Goal: Information Seeking & Learning: Learn about a topic

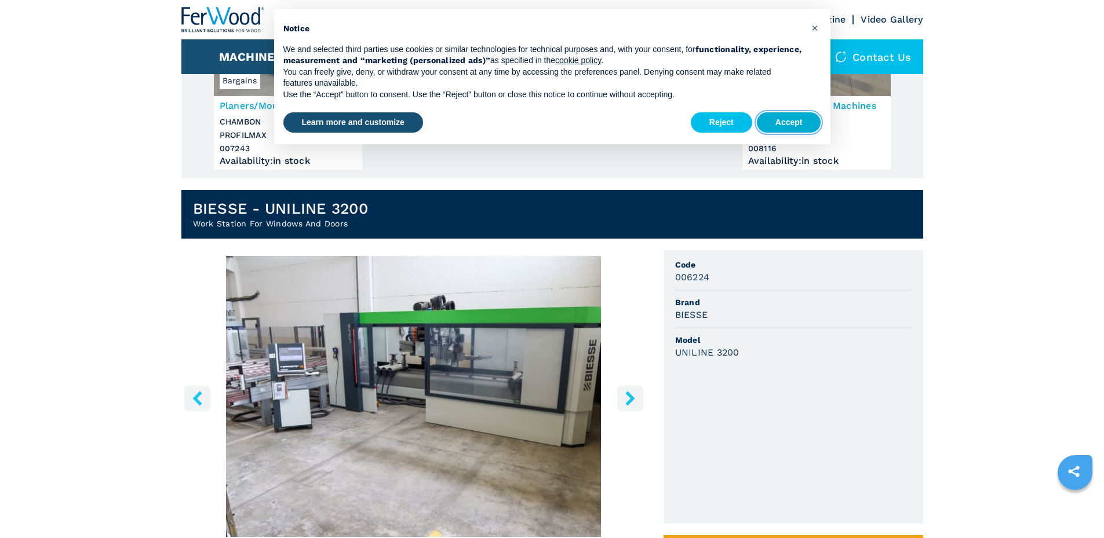
click at [779, 122] on button "Accept" at bounding box center [789, 122] width 64 height 21
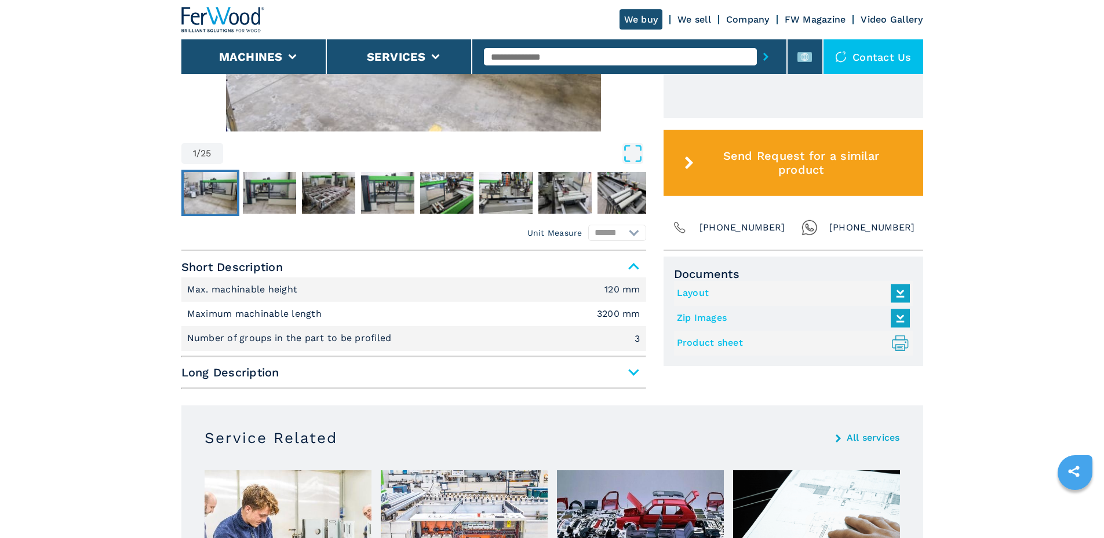
scroll to position [348, 0]
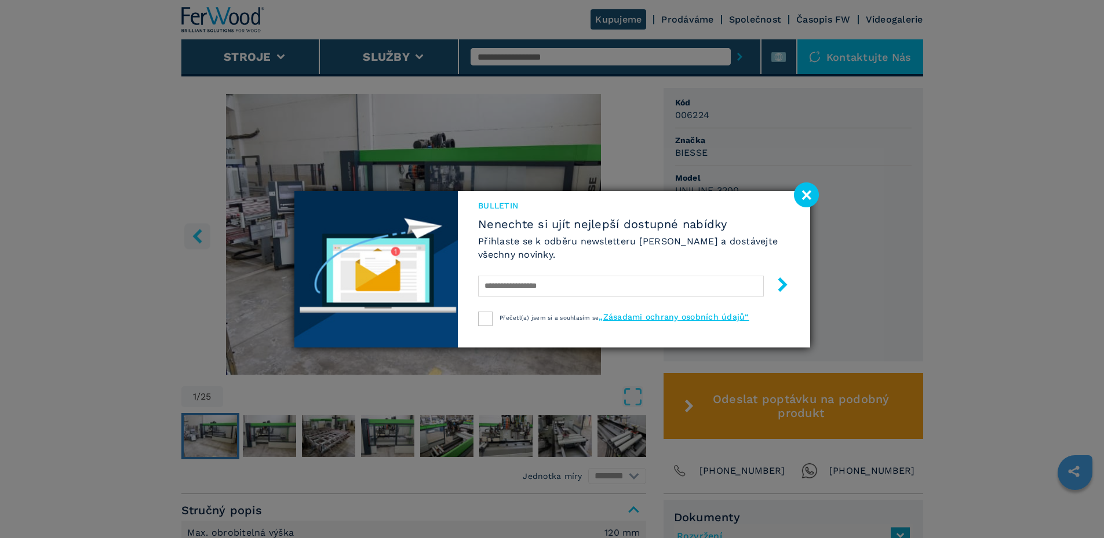
click at [802, 196] on image at bounding box center [806, 195] width 25 height 25
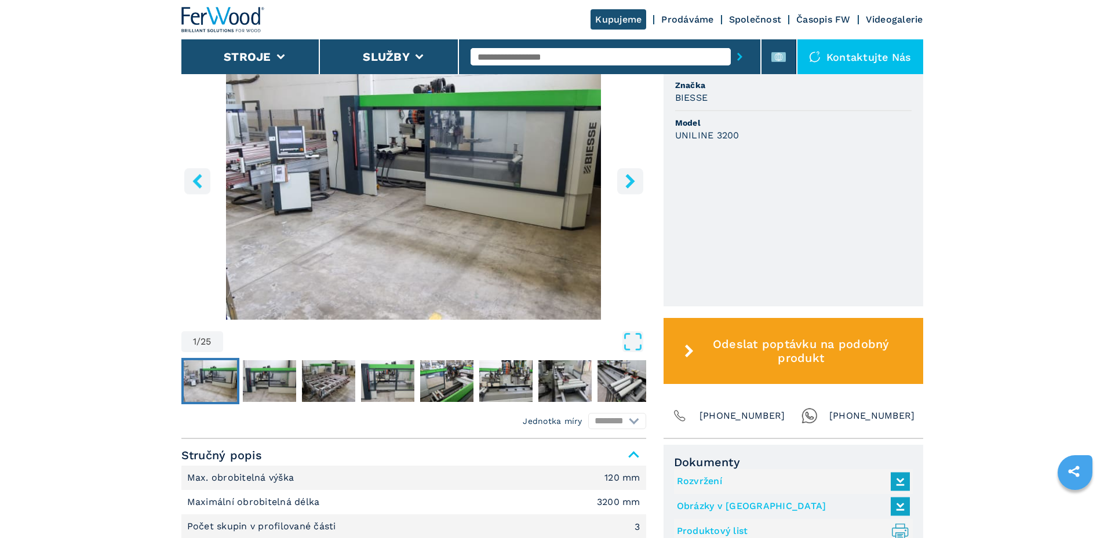
scroll to position [232, 0]
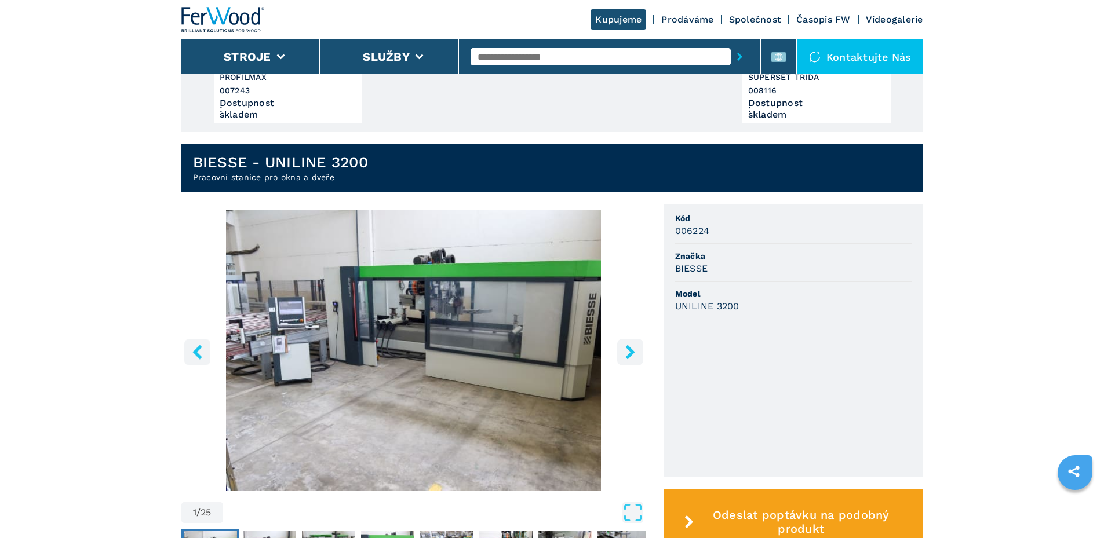
click at [338, 293] on img "Přejít na snímek 1" at bounding box center [413, 350] width 465 height 281
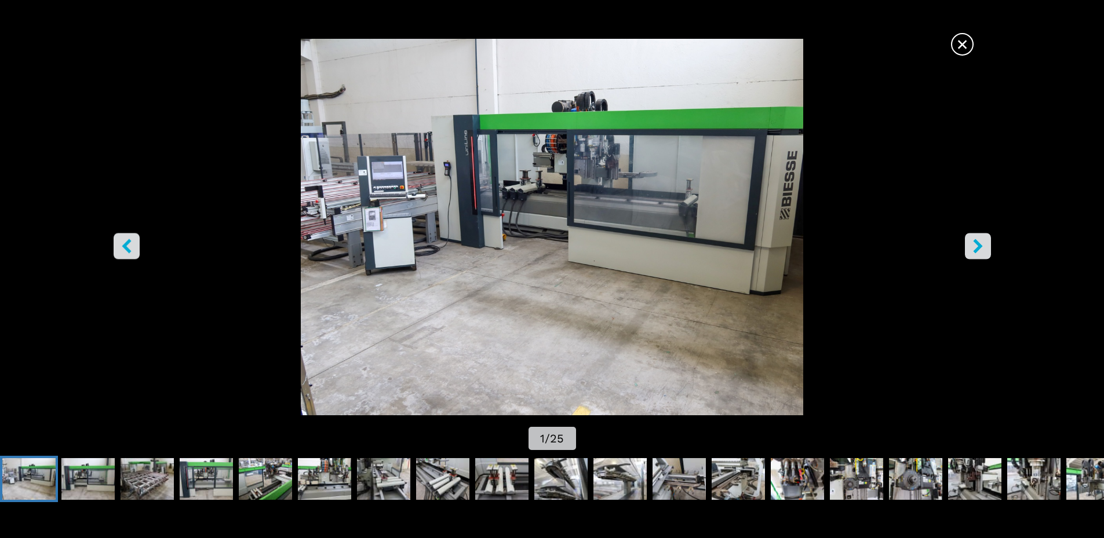
click at [985, 250] on button "pravé tlačítko" at bounding box center [978, 246] width 26 height 26
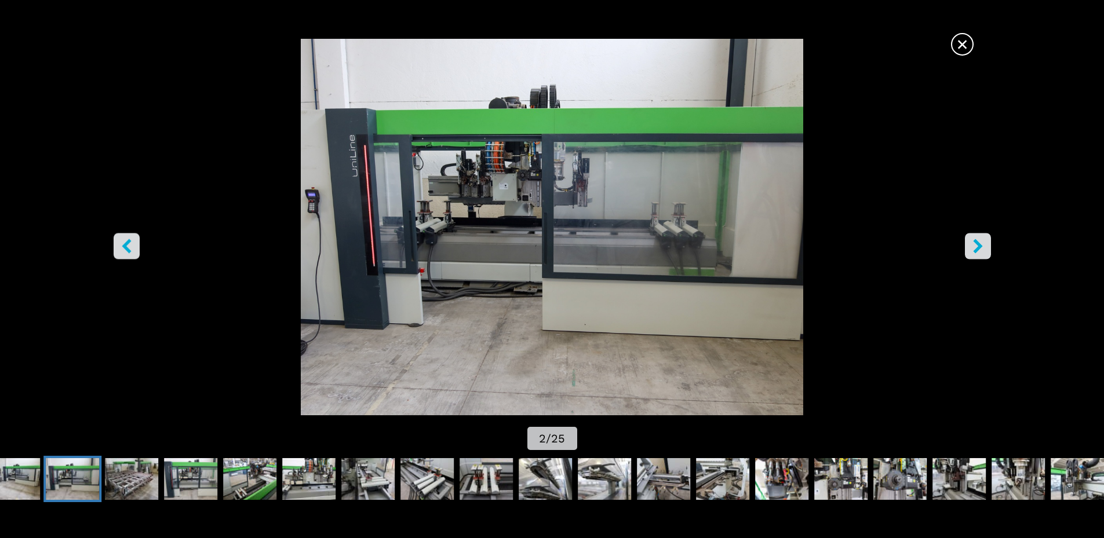
click at [985, 250] on button "pravé tlačítko" at bounding box center [978, 246] width 26 height 26
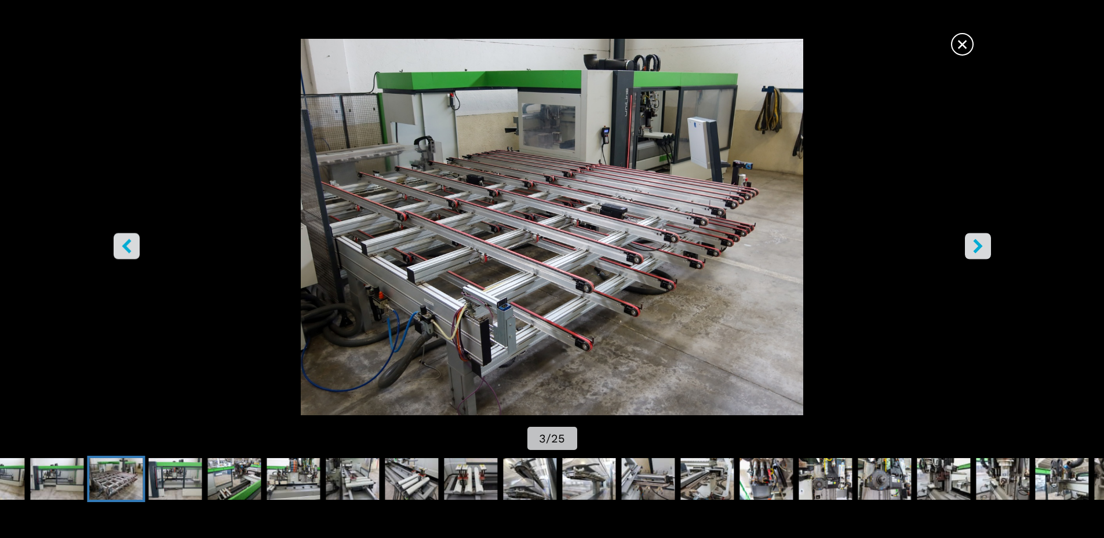
click at [986, 249] on button "pravé tlačítko" at bounding box center [978, 246] width 26 height 26
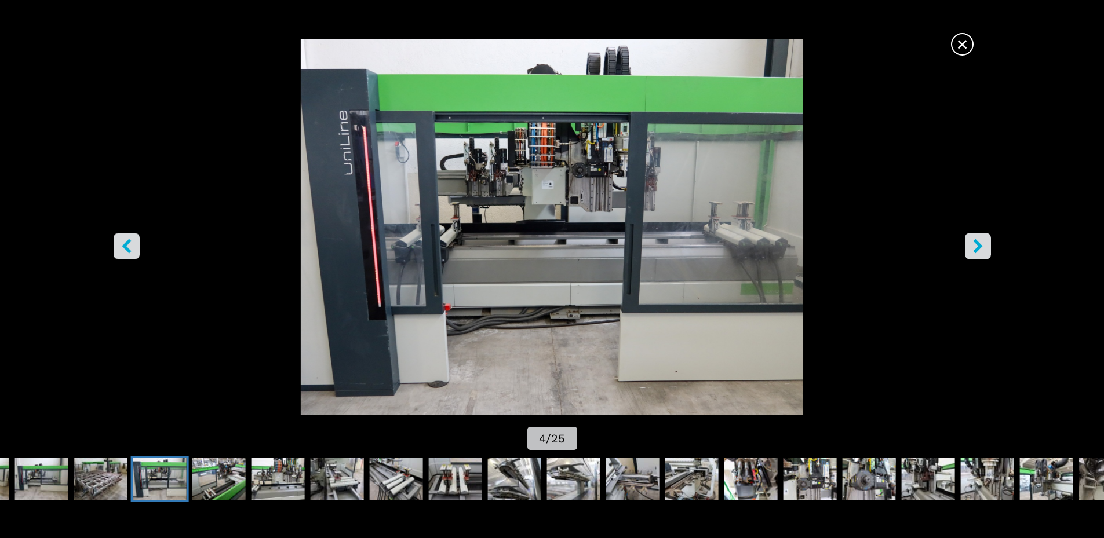
click at [133, 239] on icon "levé tlačítko" at bounding box center [126, 246] width 14 height 14
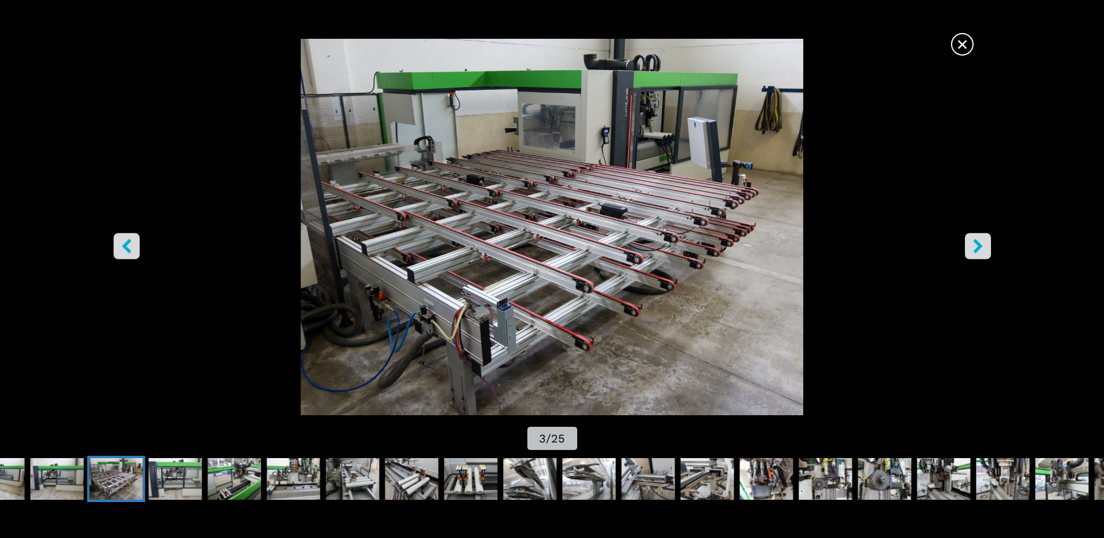
click at [981, 243] on icon "pravé tlačítko" at bounding box center [978, 246] width 14 height 14
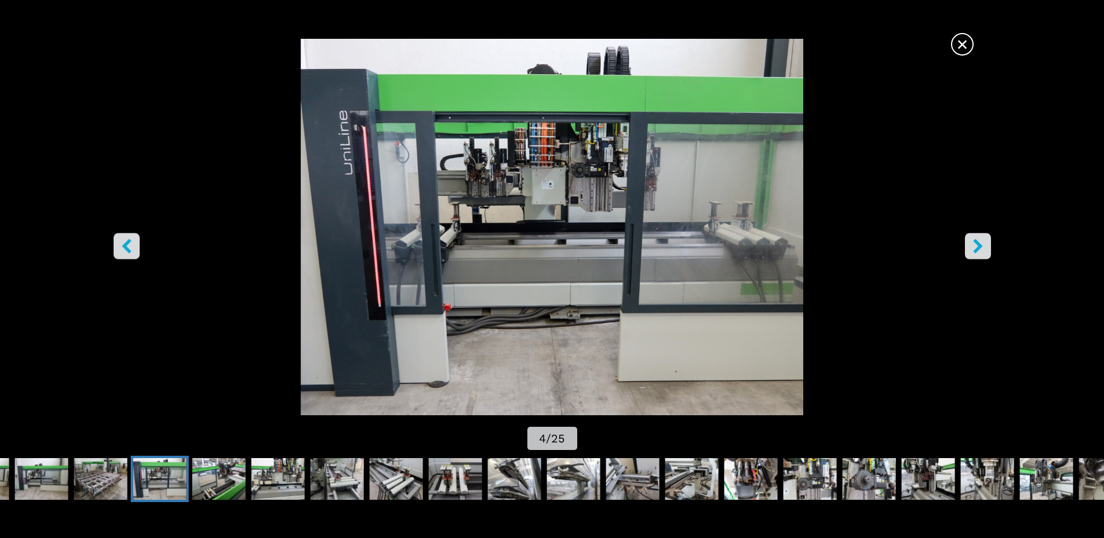
click at [981, 243] on icon "pravé tlačítko" at bounding box center [978, 246] width 14 height 14
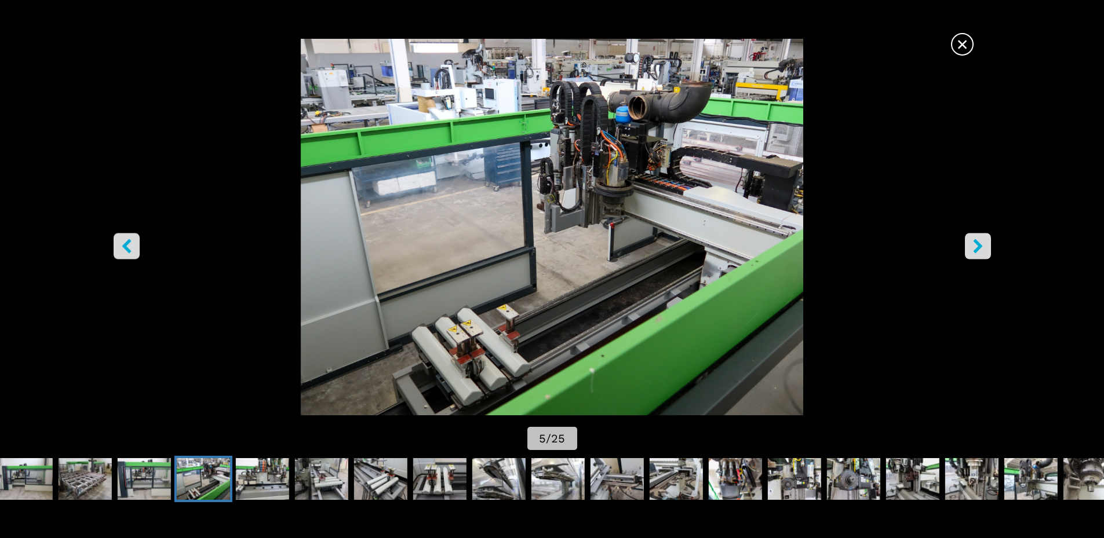
click at [981, 243] on icon "pravé tlačítko" at bounding box center [978, 246] width 14 height 14
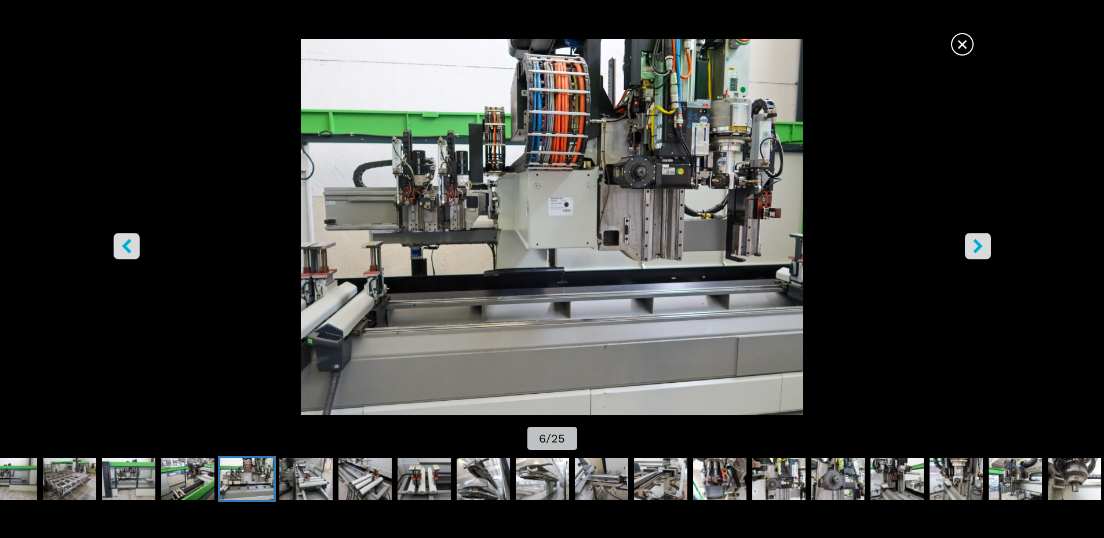
click at [982, 243] on icon "pravé tlačítko" at bounding box center [978, 246] width 14 height 14
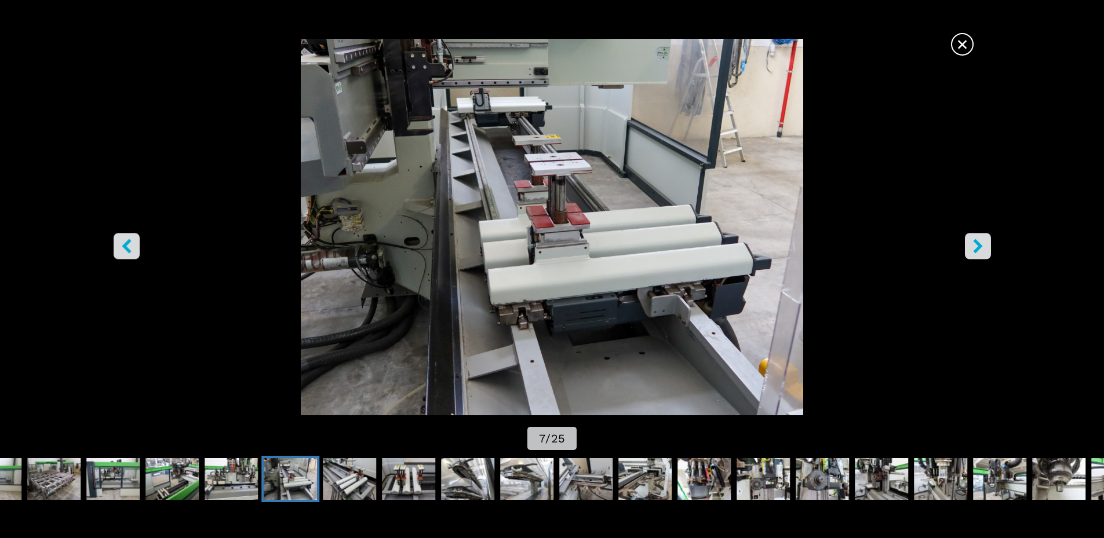
click at [982, 243] on icon "pravé tlačítko" at bounding box center [978, 246] width 14 height 14
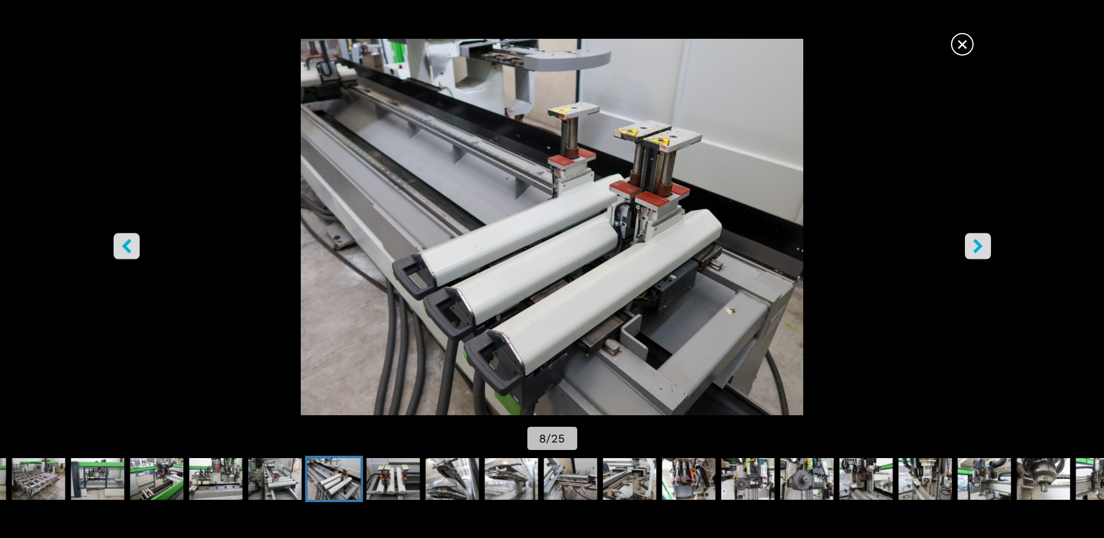
click at [982, 243] on icon "pravé tlačítko" at bounding box center [978, 246] width 14 height 14
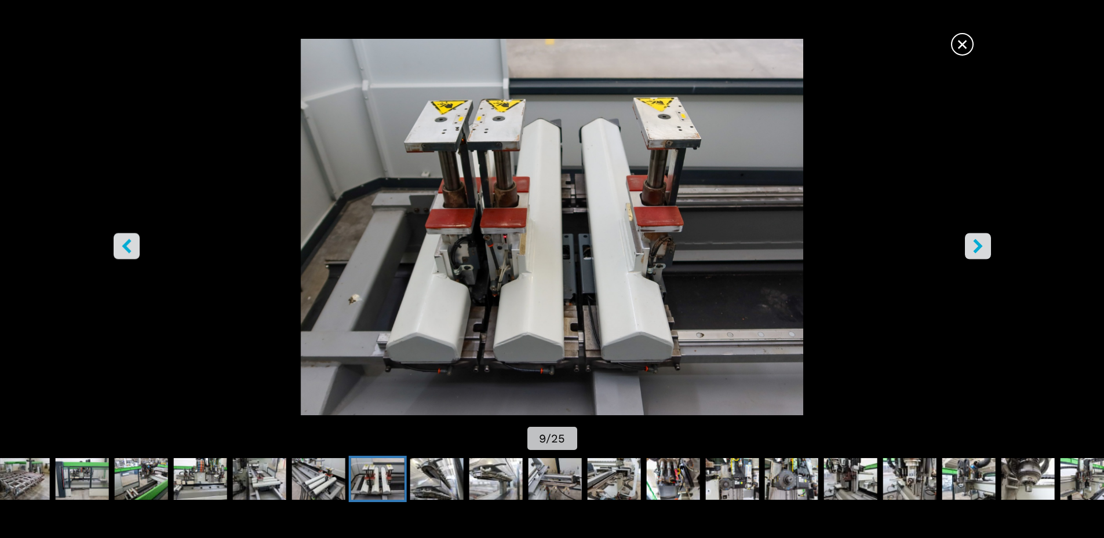
click at [982, 243] on icon "pravé tlačítko" at bounding box center [978, 246] width 14 height 14
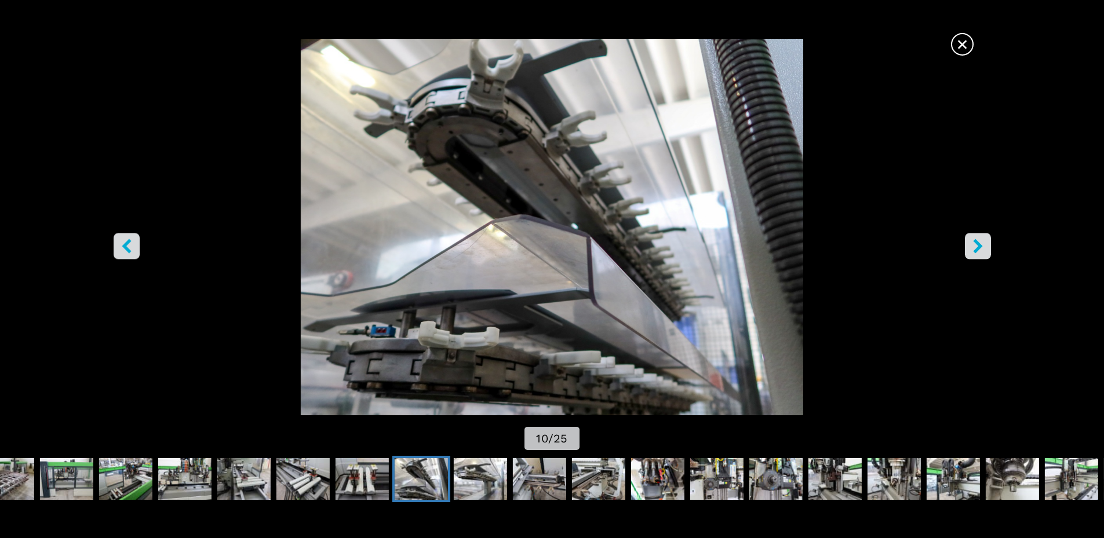
click at [981, 245] on icon "pravé tlačítko" at bounding box center [977, 246] width 9 height 14
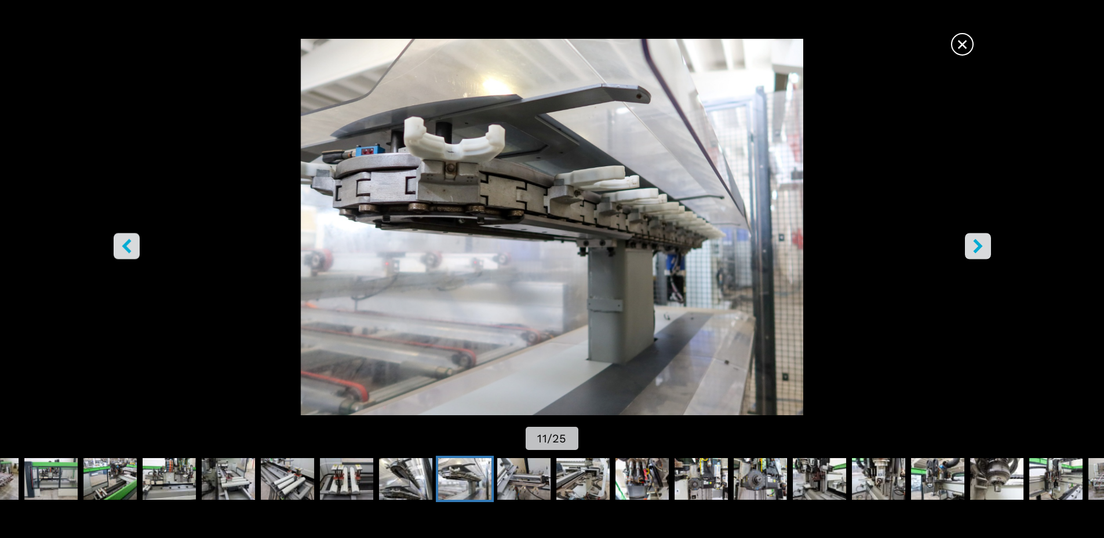
click at [981, 245] on icon "pravé tlačítko" at bounding box center [977, 246] width 9 height 14
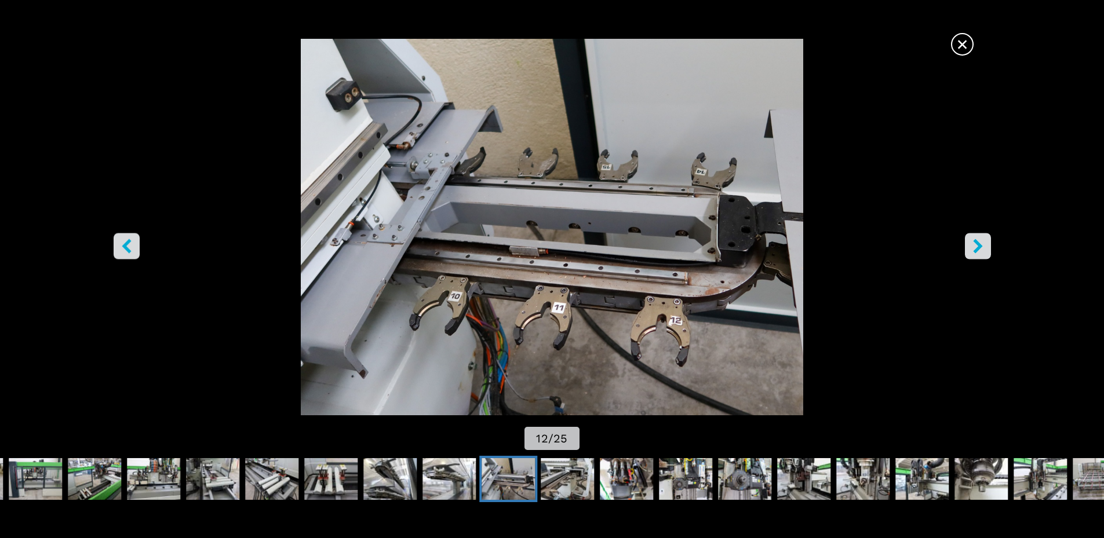
click at [981, 245] on icon "pravé tlačítko" at bounding box center [977, 246] width 9 height 14
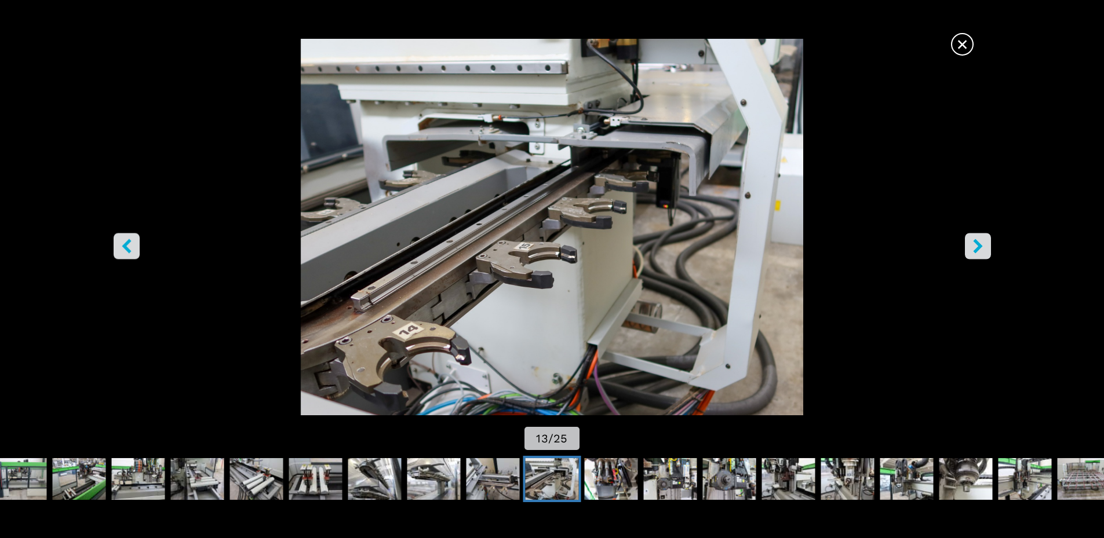
click at [981, 244] on icon "pravé tlačítko" at bounding box center [978, 246] width 14 height 14
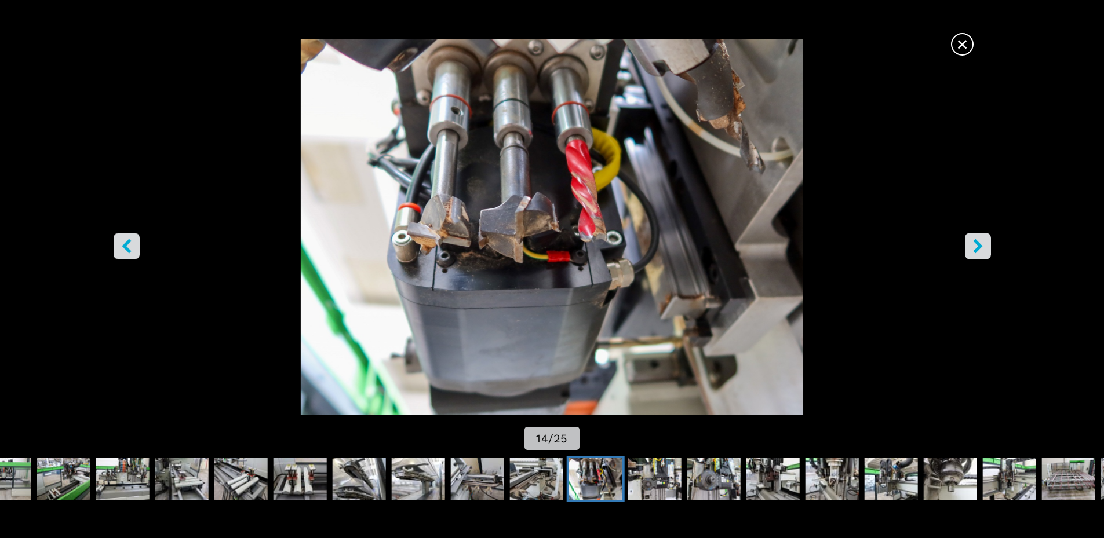
click at [981, 244] on icon "pravé tlačítko" at bounding box center [978, 246] width 14 height 14
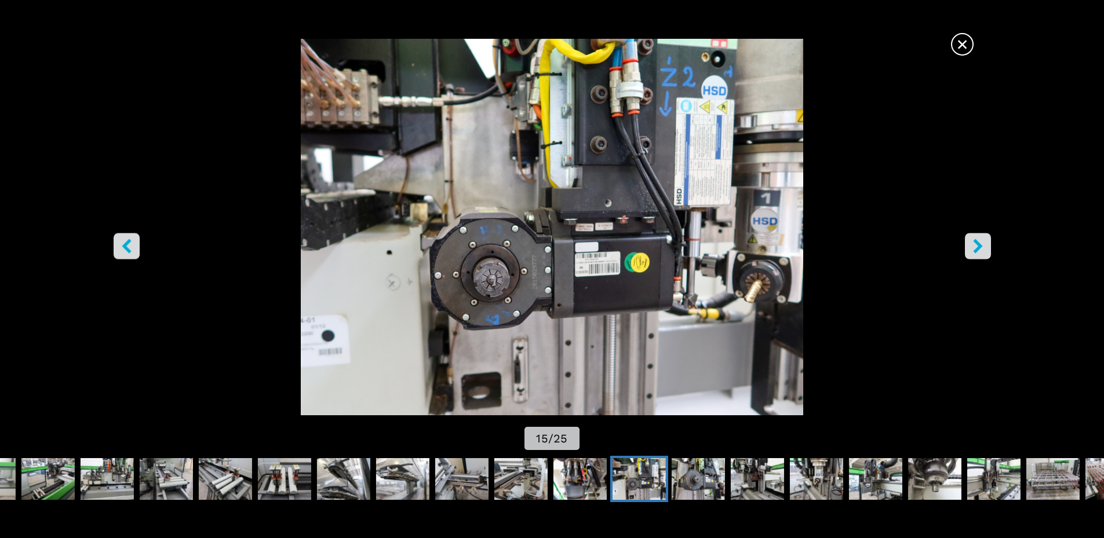
drag, startPoint x: 125, startPoint y: 249, endPoint x: 265, endPoint y: 224, distance: 142.0
click at [125, 249] on icon "levé tlačítko" at bounding box center [126, 246] width 9 height 14
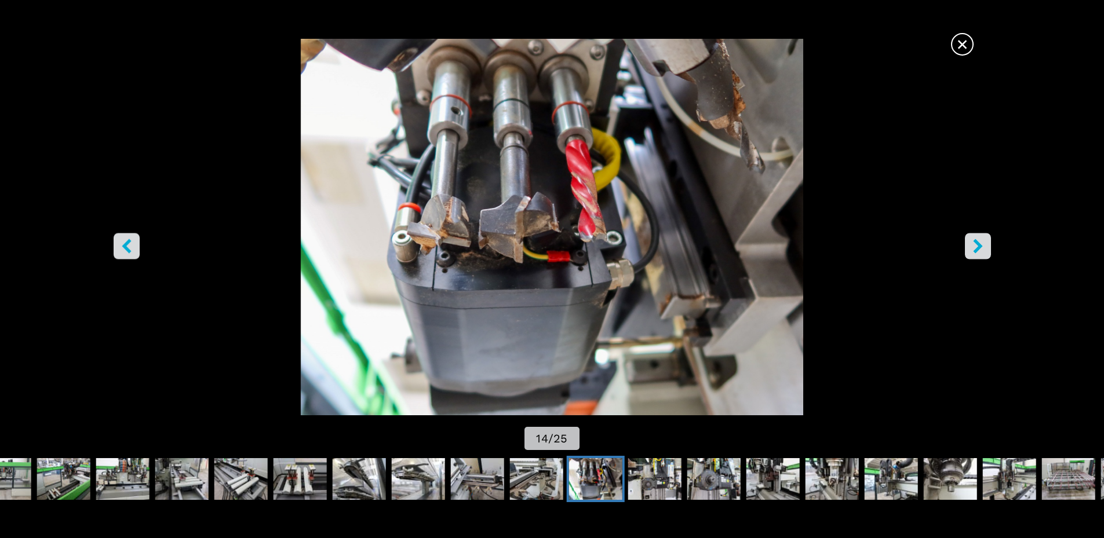
click at [972, 247] on icon "pravé tlačítko" at bounding box center [978, 246] width 14 height 14
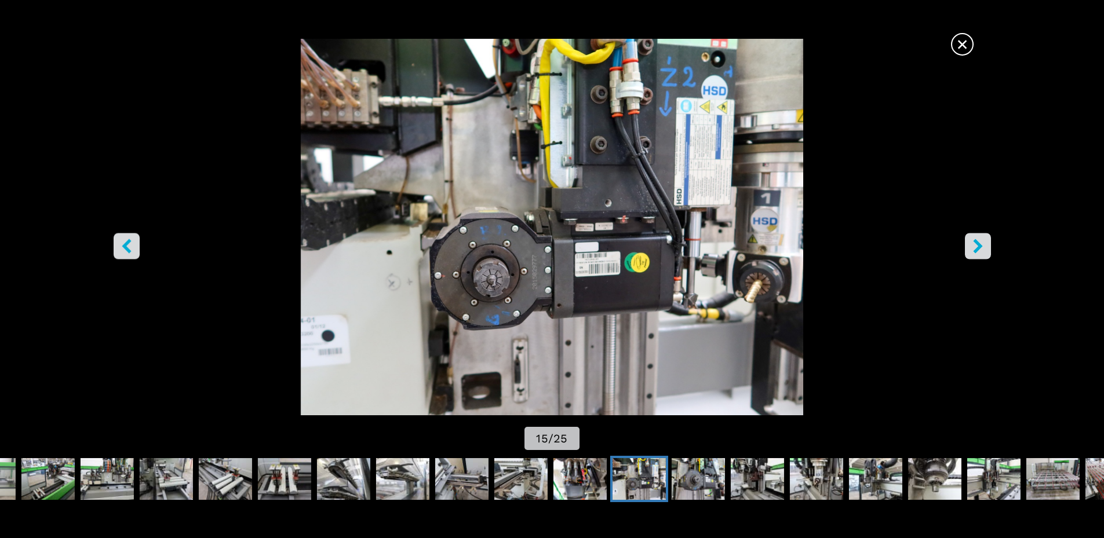
click at [972, 246] on icon "pravé tlačítko" at bounding box center [978, 246] width 14 height 14
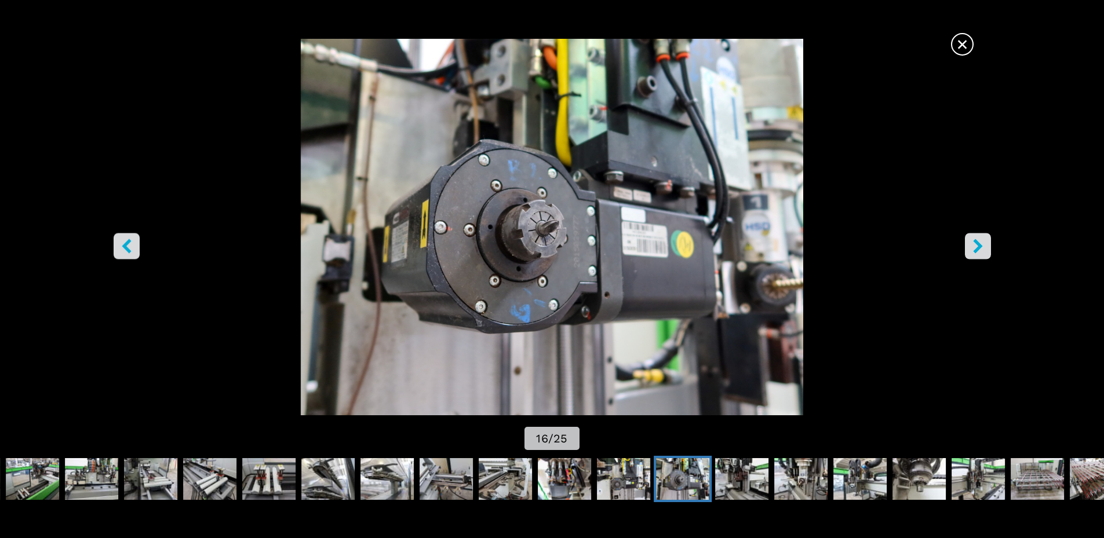
click at [972, 246] on icon "pravé tlačítko" at bounding box center [978, 246] width 14 height 14
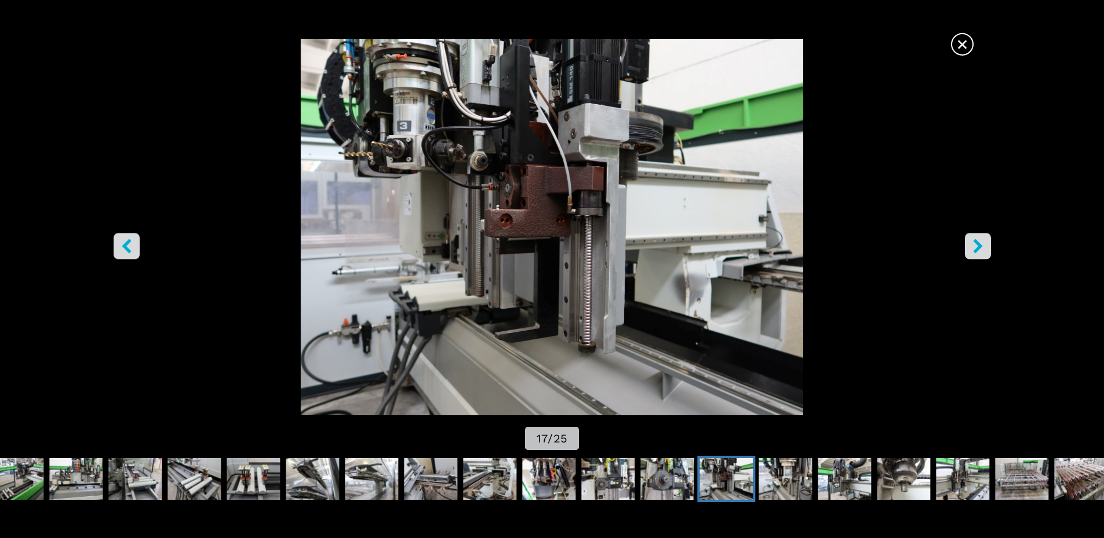
click at [972, 246] on icon "pravé tlačítko" at bounding box center [978, 246] width 14 height 14
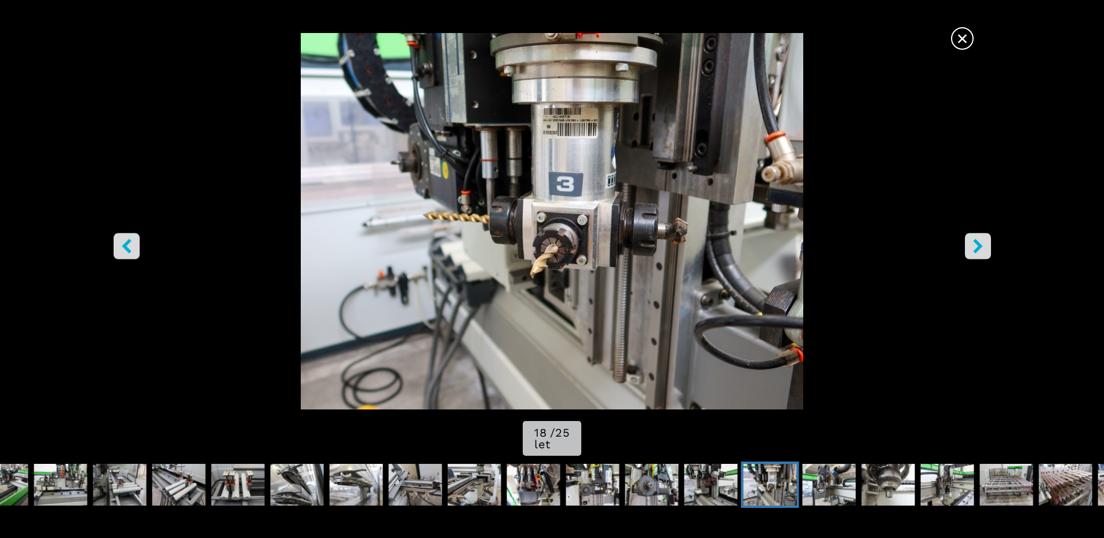
click at [972, 246] on icon "pravé tlačítko" at bounding box center [978, 246] width 14 height 14
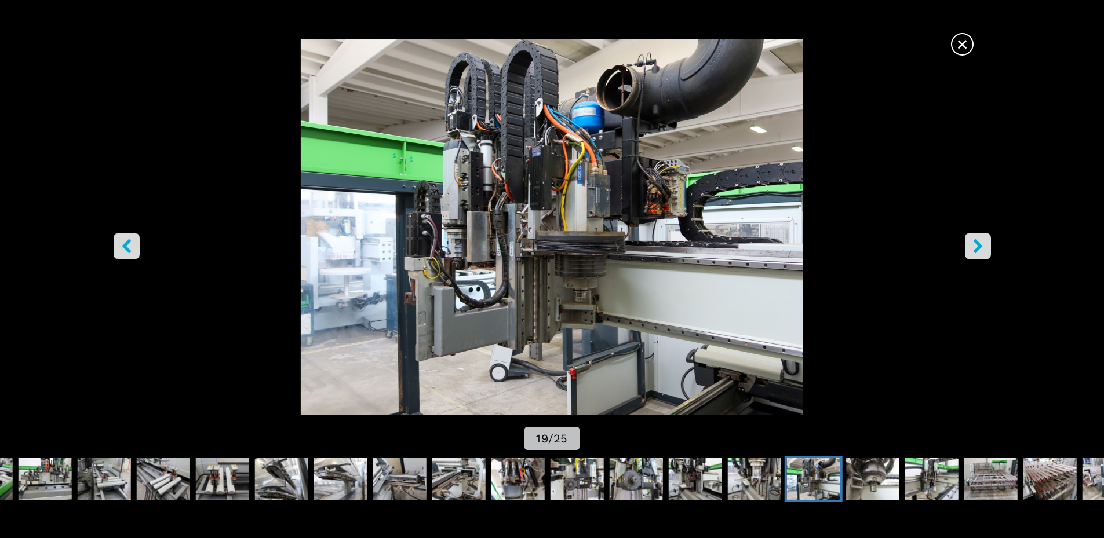
click at [972, 246] on icon "pravé tlačítko" at bounding box center [978, 246] width 14 height 14
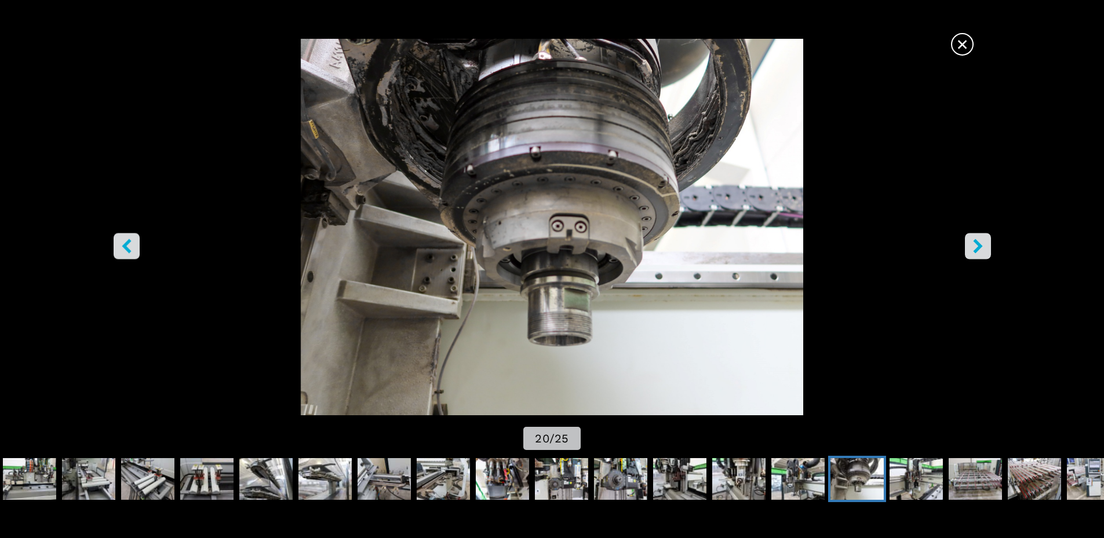
click at [972, 246] on icon "pravé tlačítko" at bounding box center [978, 246] width 14 height 14
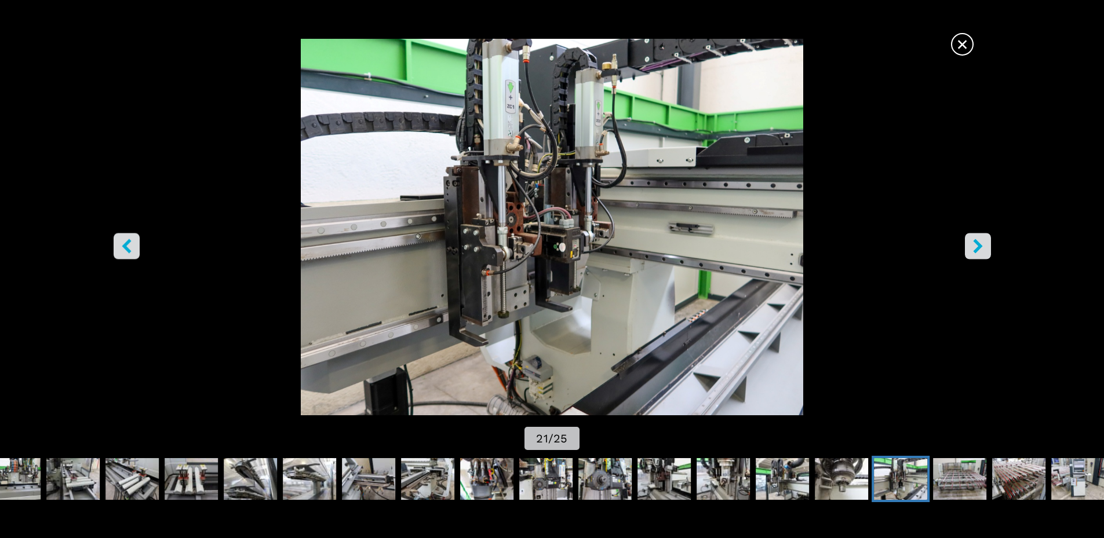
click at [119, 246] on button "levé tlačítko" at bounding box center [127, 246] width 26 height 26
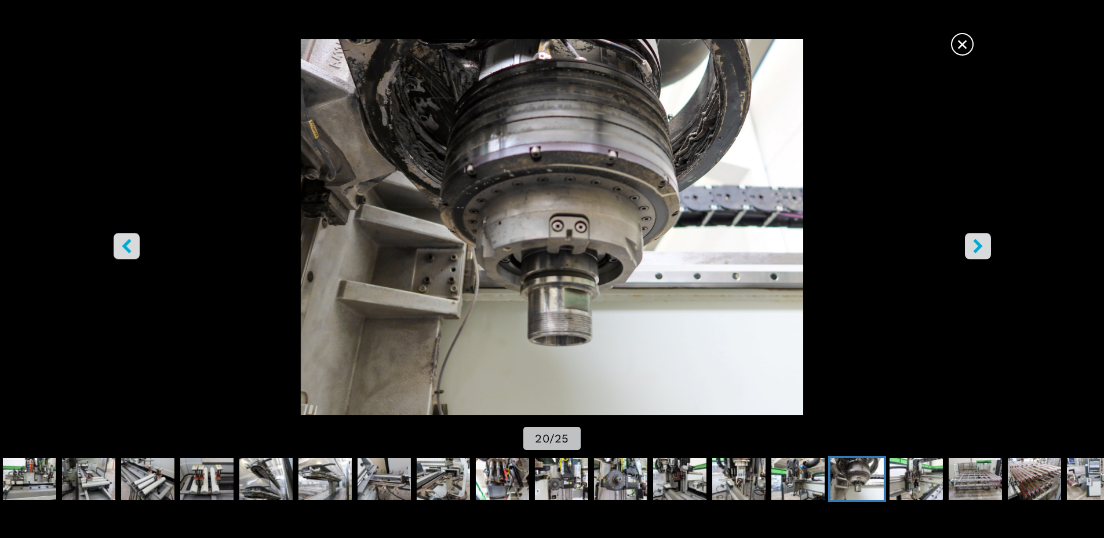
click at [978, 246] on icon "pravé tlačítko" at bounding box center [977, 246] width 9 height 14
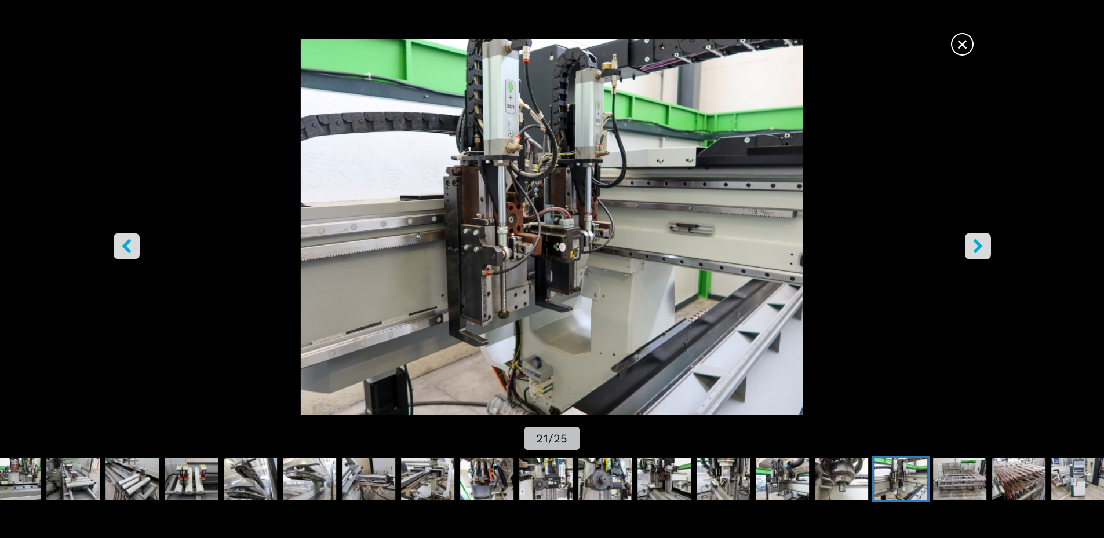
click at [978, 246] on icon "pravé tlačítko" at bounding box center [978, 246] width 14 height 14
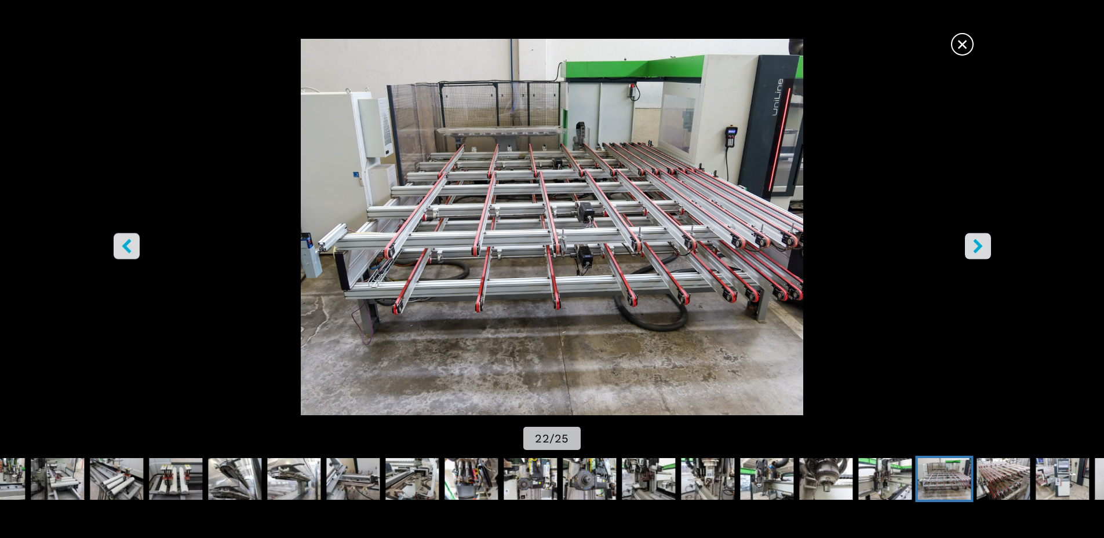
click at [978, 246] on icon "pravé tlačítko" at bounding box center [978, 246] width 14 height 14
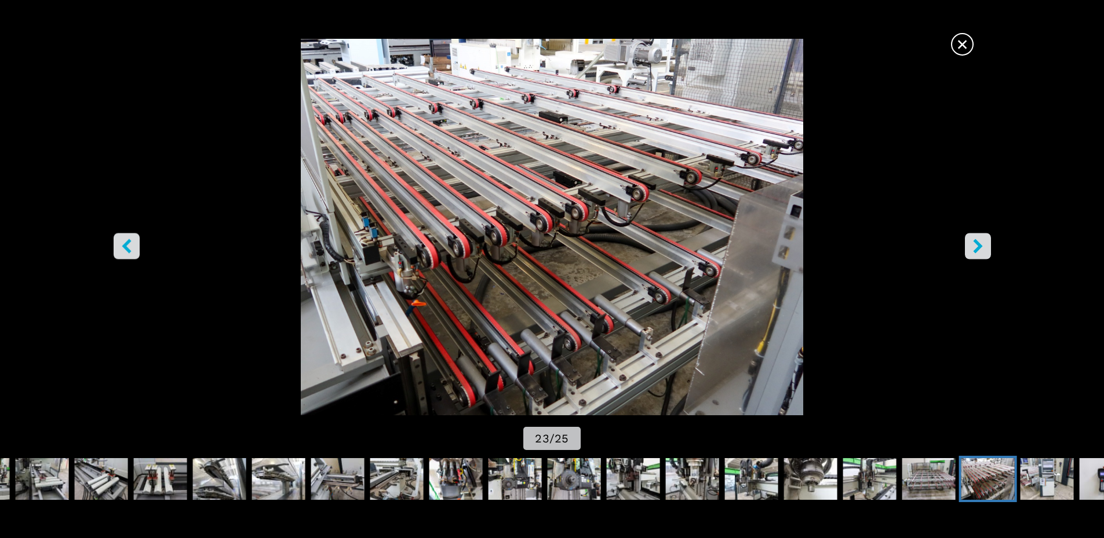
click at [978, 246] on icon "pravé tlačítko" at bounding box center [977, 246] width 9 height 14
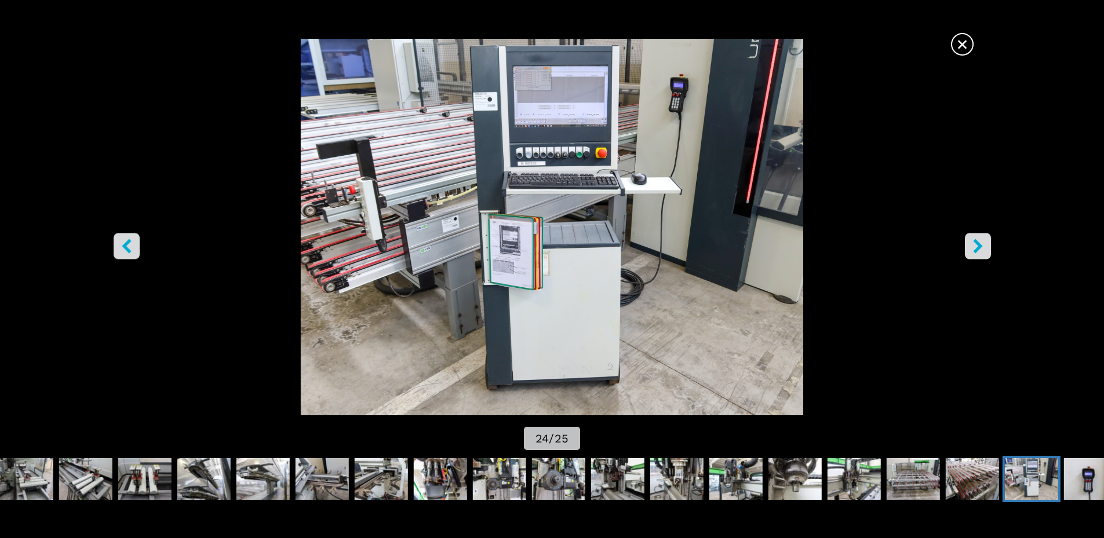
click at [979, 246] on icon "pravé tlačítko" at bounding box center [977, 246] width 9 height 14
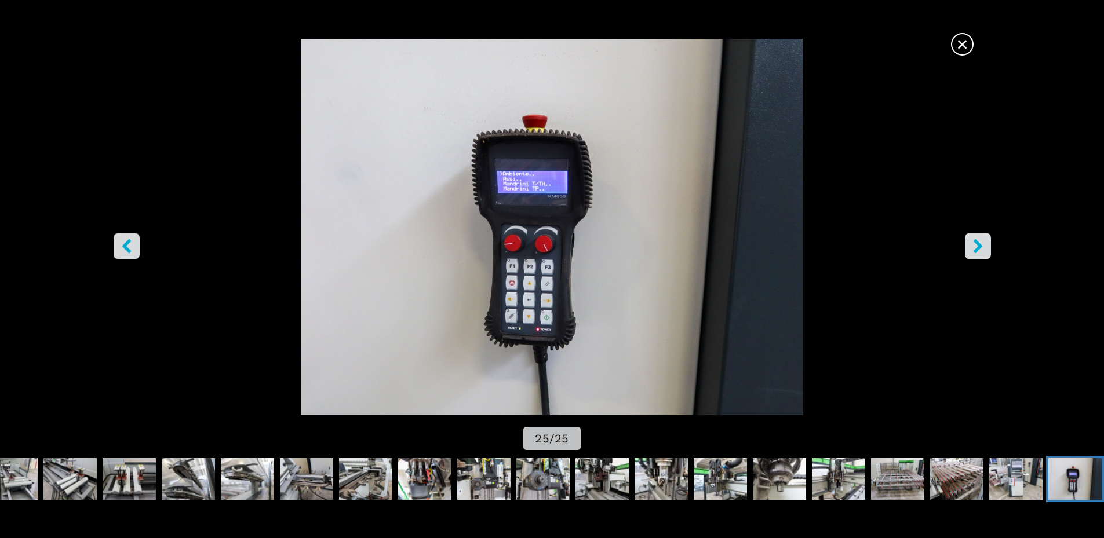
click at [979, 246] on icon "pravé tlačítko" at bounding box center [977, 246] width 9 height 14
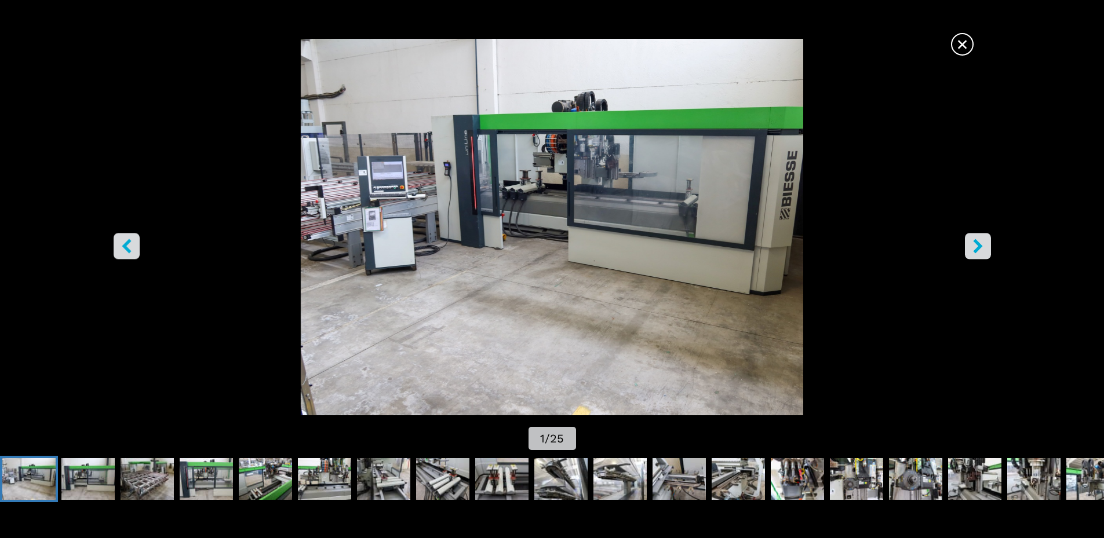
click at [959, 42] on font "×" at bounding box center [962, 44] width 12 height 24
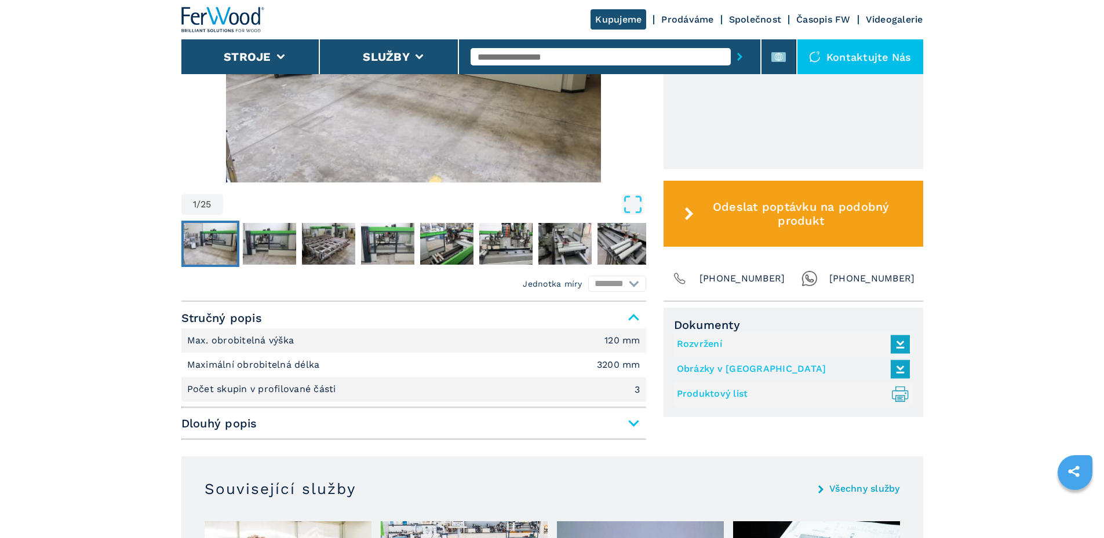
scroll to position [386, 0]
